Goal: Task Accomplishment & Management: Use online tool/utility

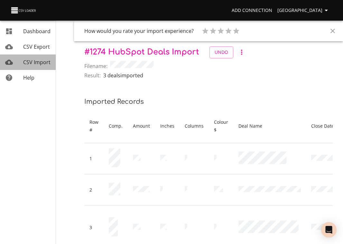
click at [28, 58] on div "CSV Import" at bounding box center [36, 62] width 27 height 8
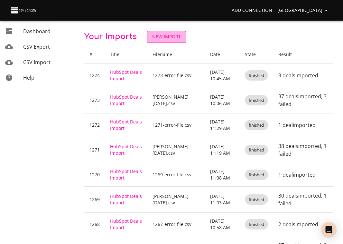
click at [173, 34] on span "New Import" at bounding box center [166, 37] width 29 height 8
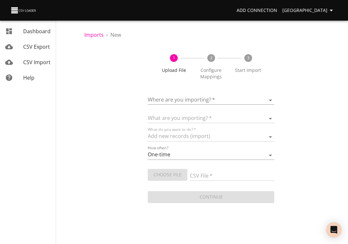
click at [172, 100] on body "Add Connection Sydney Dashboard CSV Export CSV Import Help Imports › New 1 Uplo…" at bounding box center [174, 122] width 348 height 244
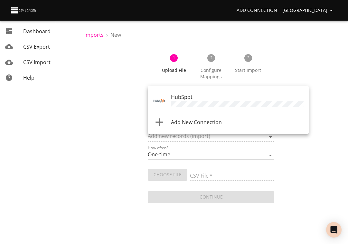
click at [172, 100] on span "HubSpot" at bounding box center [182, 96] width 22 height 7
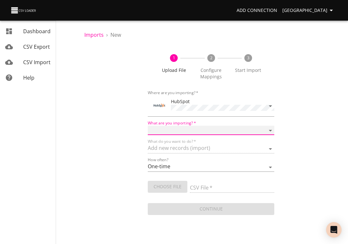
click at [170, 129] on select "Calls Companies Contacts Deals Emails Line items Meetings Notes Products Tasks …" at bounding box center [211, 130] width 127 height 9
select select "deals"
click at [148, 126] on select "Calls Companies Contacts Deals Emails Line items Meetings Notes Products Tasks …" at bounding box center [211, 130] width 127 height 9
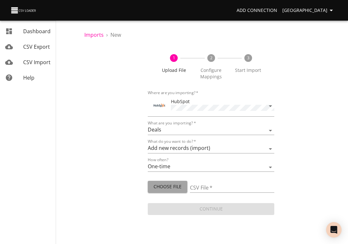
click at [158, 184] on span "Choose File" at bounding box center [167, 187] width 29 height 8
type input "[PERSON_NAME] [DATE].csv"
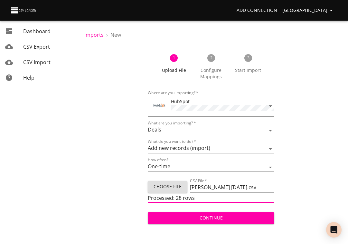
click at [227, 217] on span "Continue" at bounding box center [211, 218] width 117 height 8
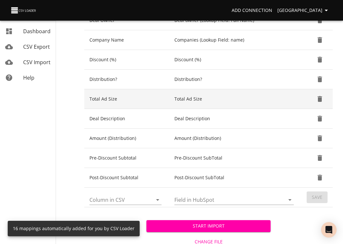
scroll to position [285, 0]
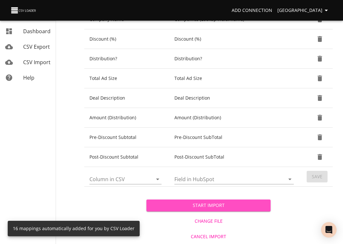
click at [204, 205] on span "Start Import" at bounding box center [209, 205] width 114 height 8
